Goal: Task Accomplishment & Management: Use online tool/utility

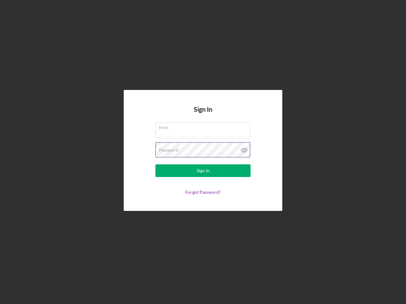
click at [203, 152] on div "Password" at bounding box center [202, 150] width 95 height 16
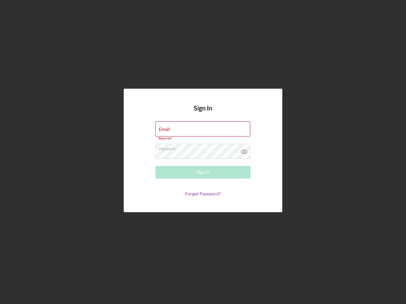
click at [244, 150] on icon at bounding box center [244, 152] width 16 height 16
